Goal: Transaction & Acquisition: Purchase product/service

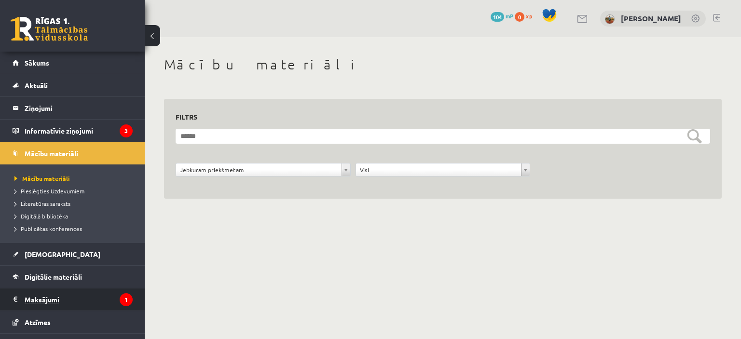
click at [63, 301] on legend "Maksājumi 1" at bounding box center [79, 299] width 108 height 22
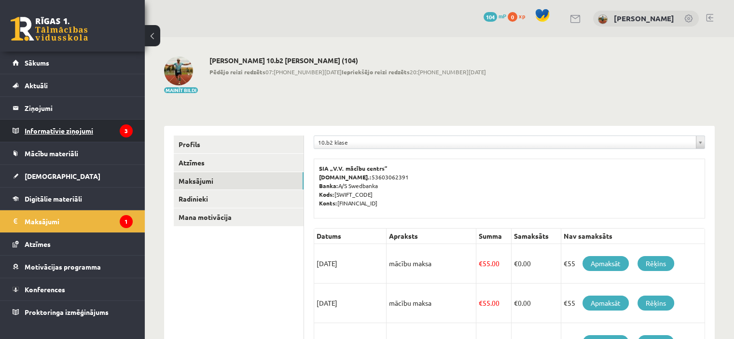
click at [69, 137] on legend "Informatīvie ziņojumi 3" at bounding box center [79, 131] width 108 height 22
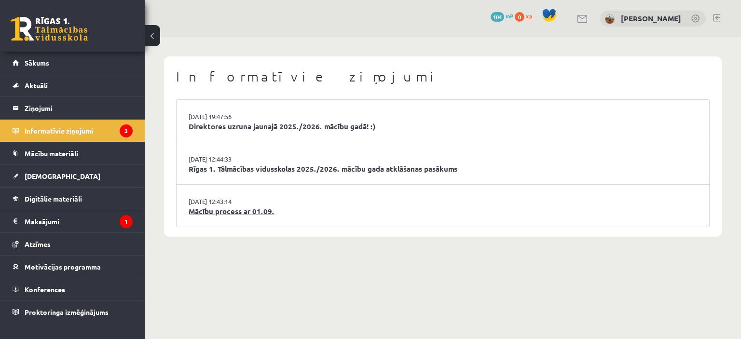
click at [233, 210] on link "Mācību process ar 01.09." at bounding box center [443, 211] width 508 height 11
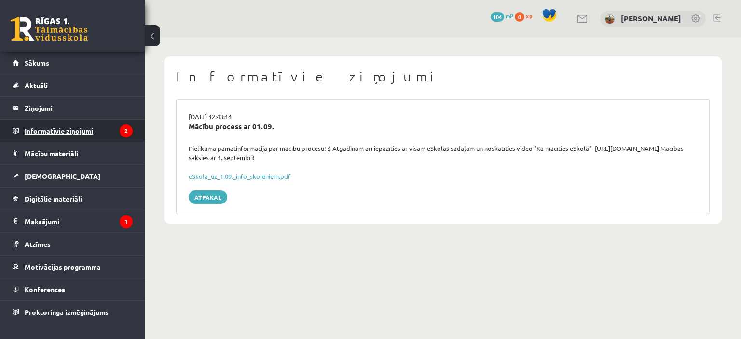
click at [89, 137] on legend "Informatīvie ziņojumi 2" at bounding box center [79, 131] width 108 height 22
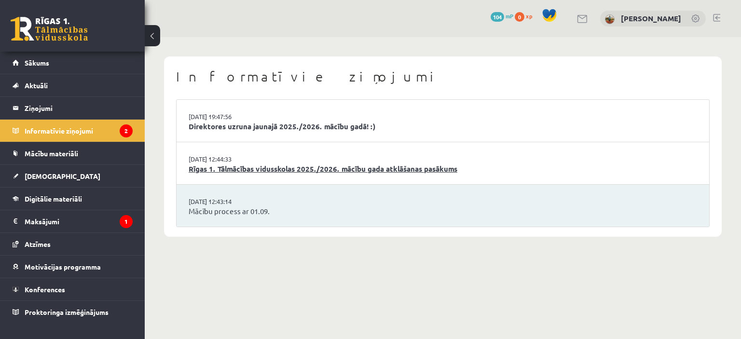
click at [301, 169] on link "Rīgas 1. Tālmācības vidusskolas 2025./2026. mācību gada atklāšanas pasākums" at bounding box center [443, 168] width 508 height 11
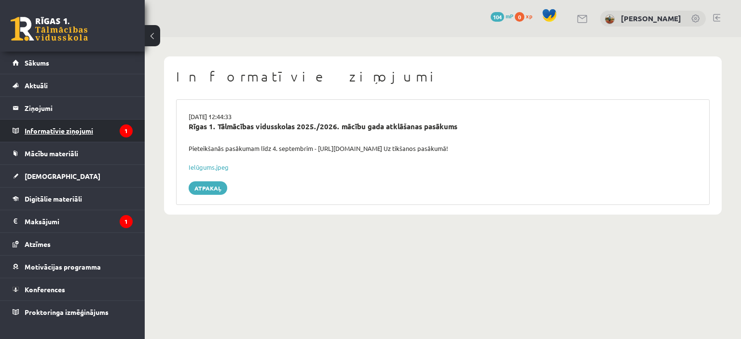
click at [117, 129] on legend "Informatīvie ziņojumi 1" at bounding box center [79, 131] width 108 height 22
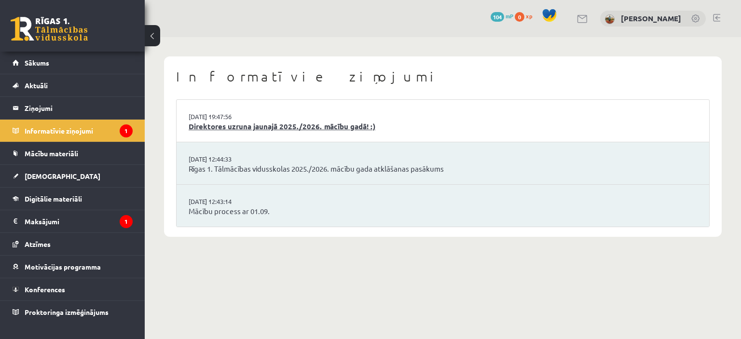
click at [212, 123] on link "Direktores uzruna jaunajā 2025./2026. mācību gadā! :)" at bounding box center [443, 126] width 508 height 11
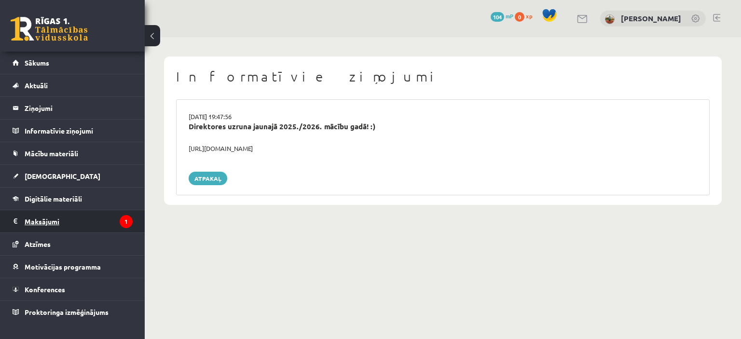
click at [87, 216] on legend "Maksājumi 1" at bounding box center [79, 221] width 108 height 22
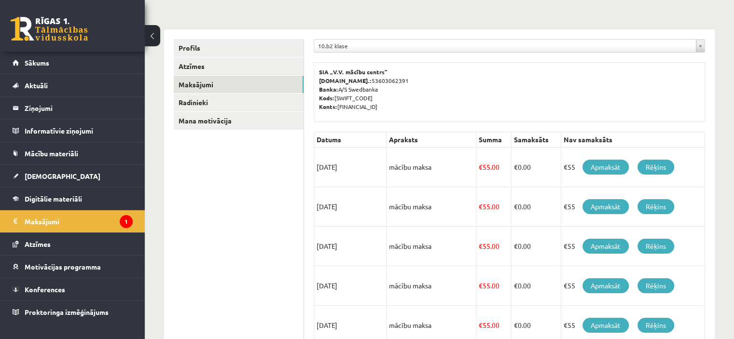
scroll to position [94, 0]
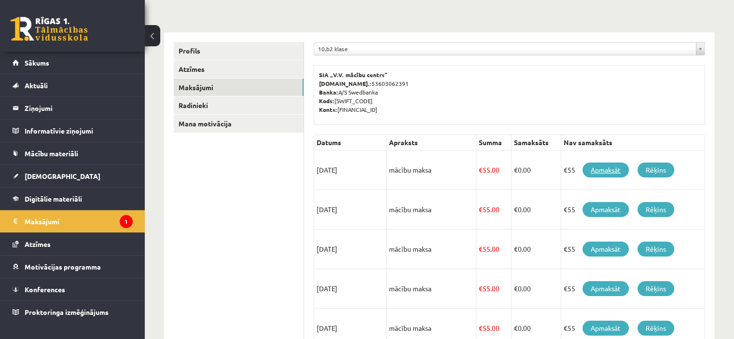
click at [613, 167] on link "Apmaksāt" at bounding box center [605, 170] width 46 height 15
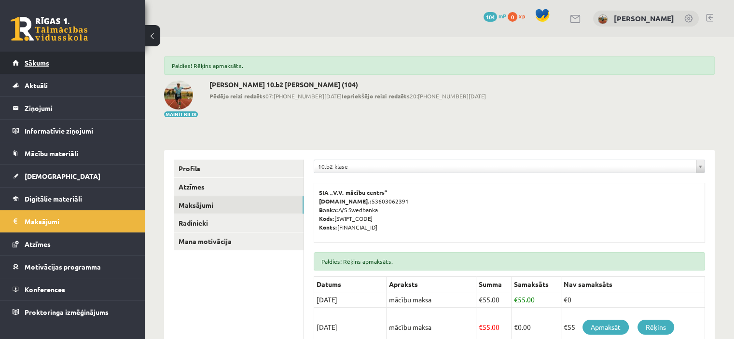
click at [37, 68] on link "Sākums" at bounding box center [73, 63] width 120 height 22
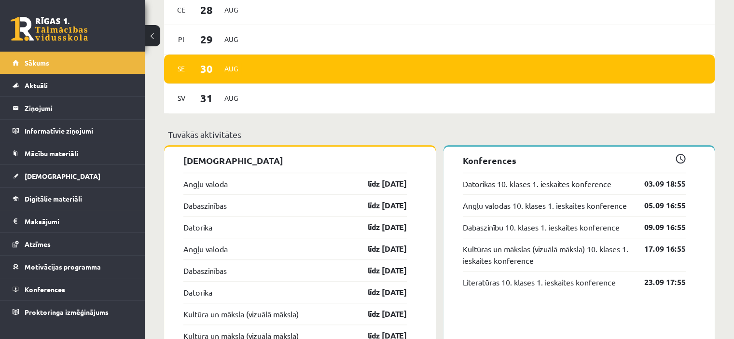
scroll to position [662, 0]
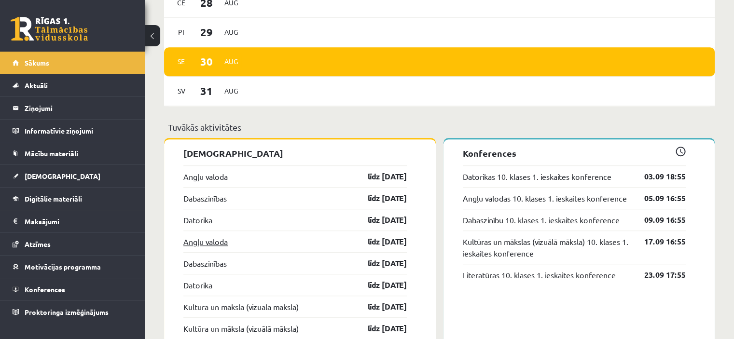
click at [218, 246] on link "Angļu valoda" at bounding box center [205, 242] width 44 height 12
